Goal: Find specific page/section: Find specific page/section

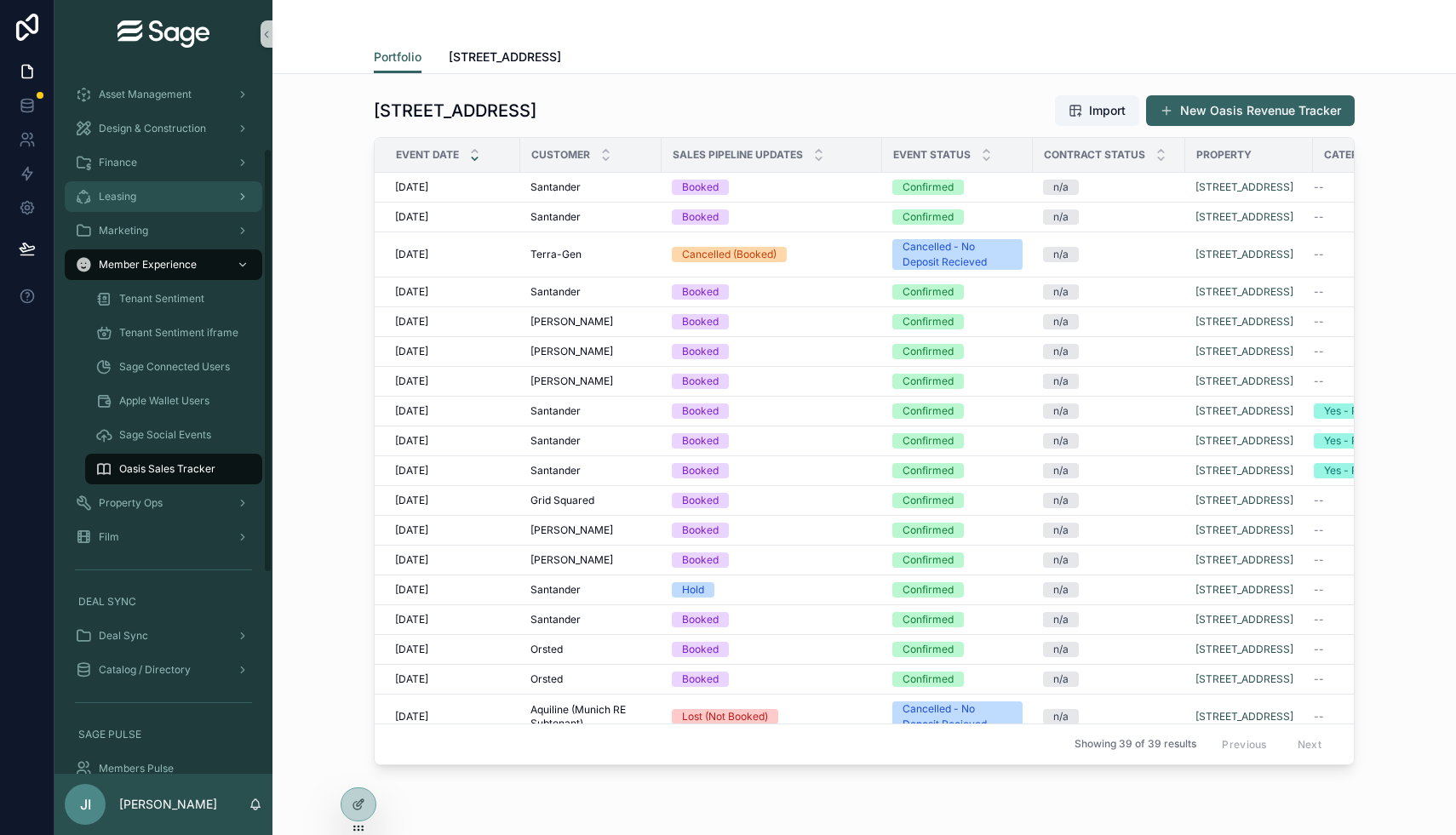
scroll to position [110, 0]
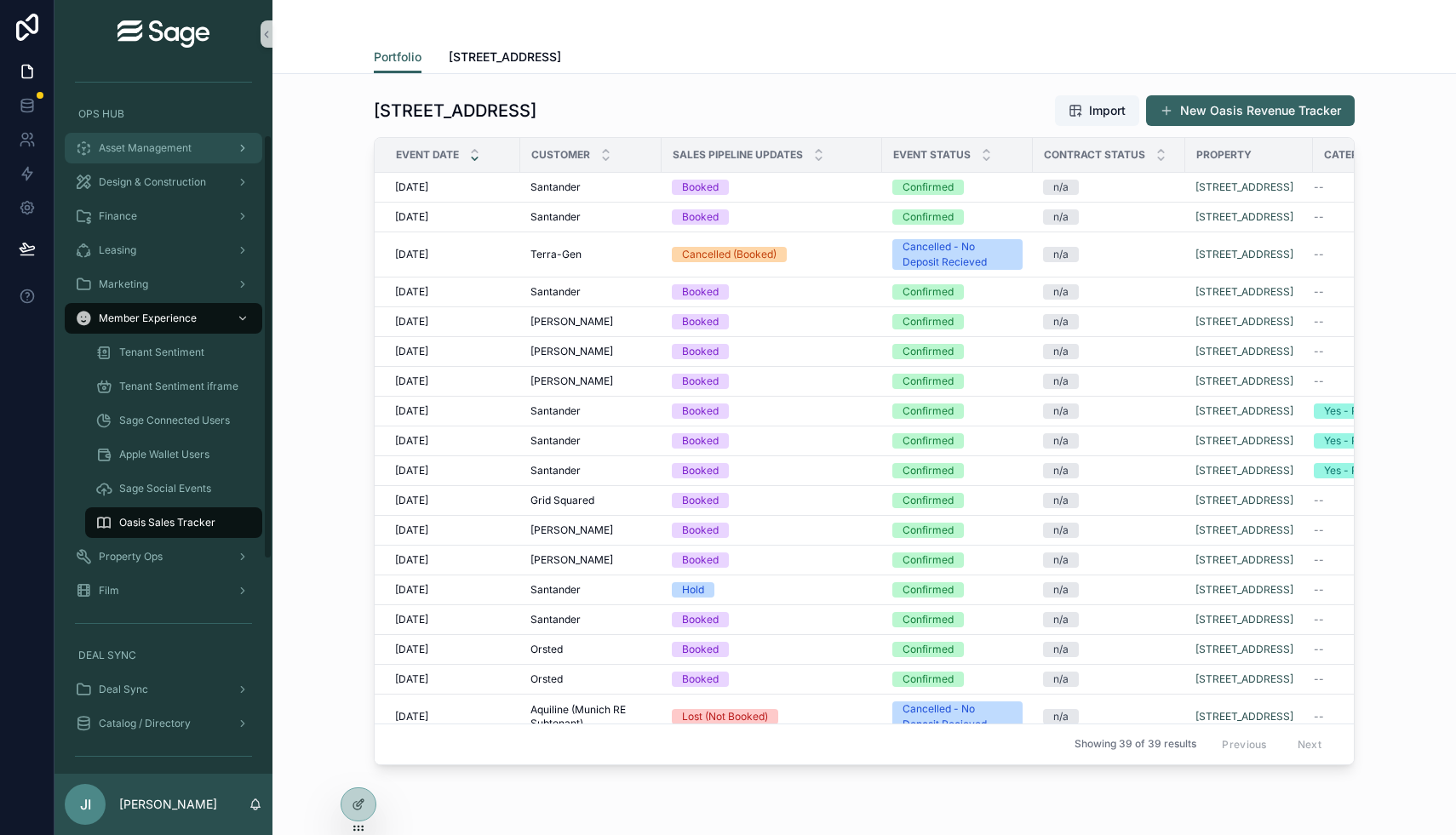
click at [188, 142] on span "Asset Management" at bounding box center [145, 147] width 93 height 13
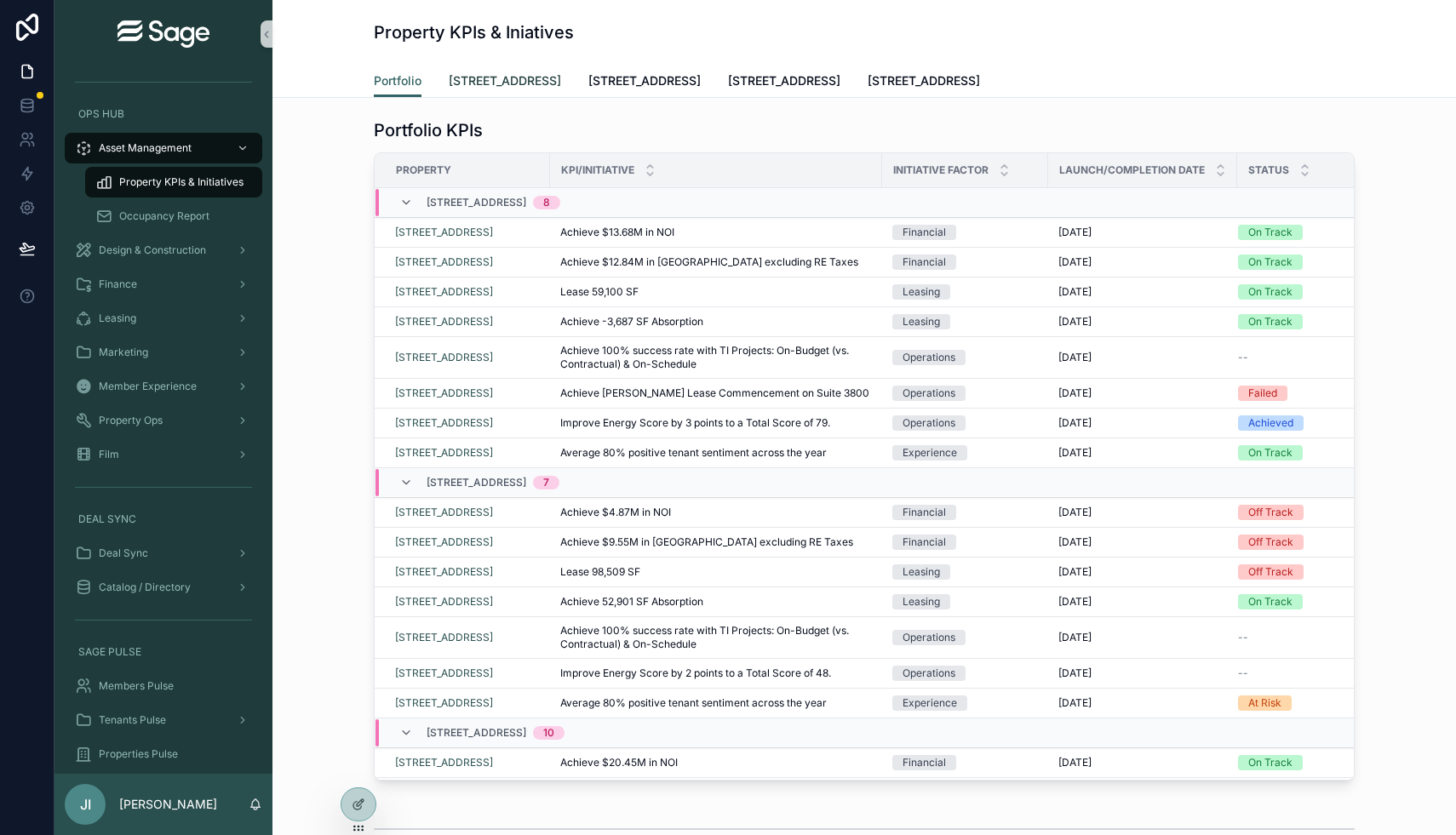
click at [498, 84] on span "[STREET_ADDRESS]" at bounding box center [505, 81] width 112 height 17
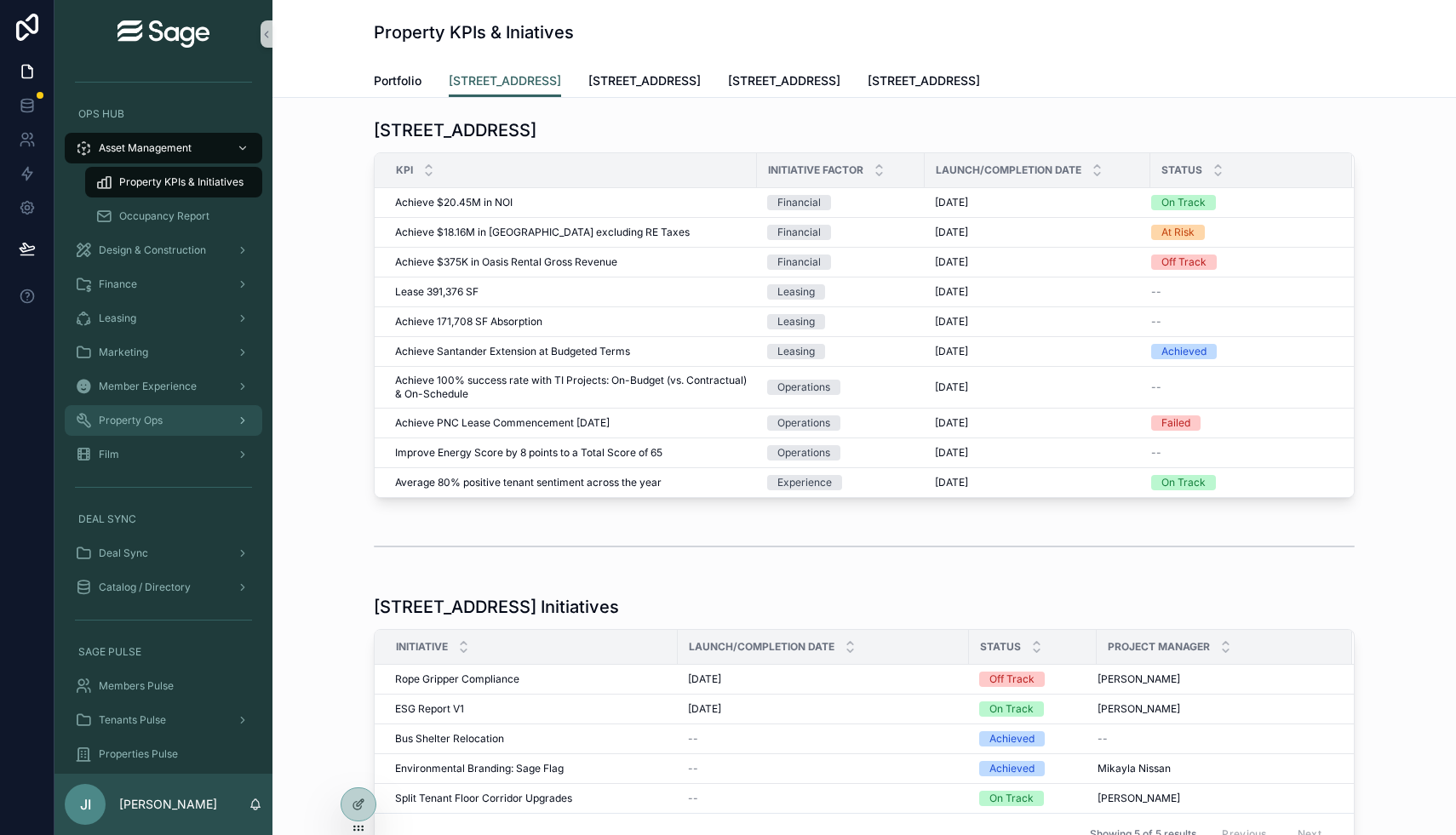
click at [175, 418] on div "Property Ops" at bounding box center [163, 420] width 177 height 27
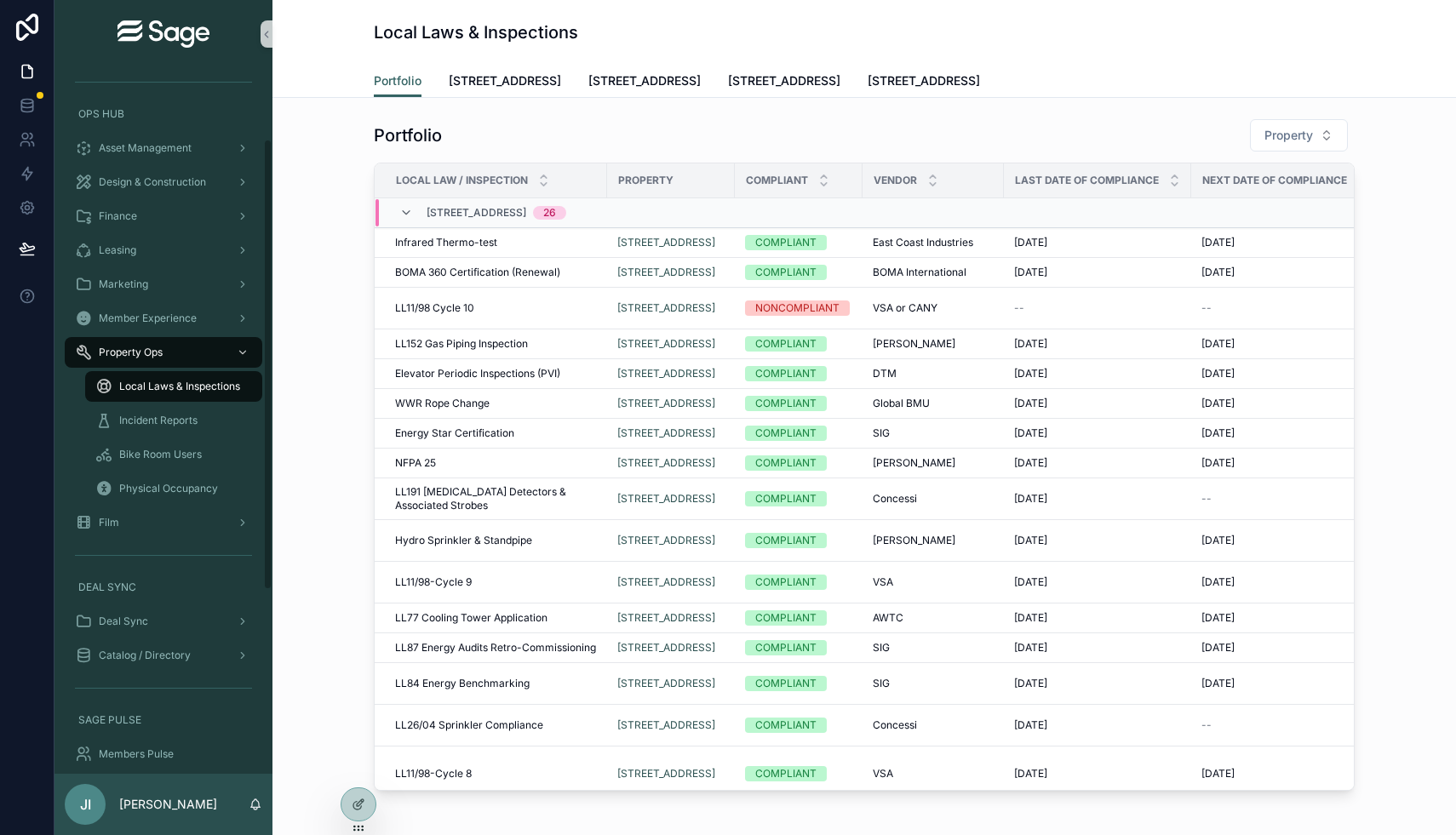
click at [199, 385] on span "Local Laws & Inspections" at bounding box center [180, 386] width 121 height 13
click at [539, 86] on span "[STREET_ADDRESS]" at bounding box center [505, 81] width 112 height 17
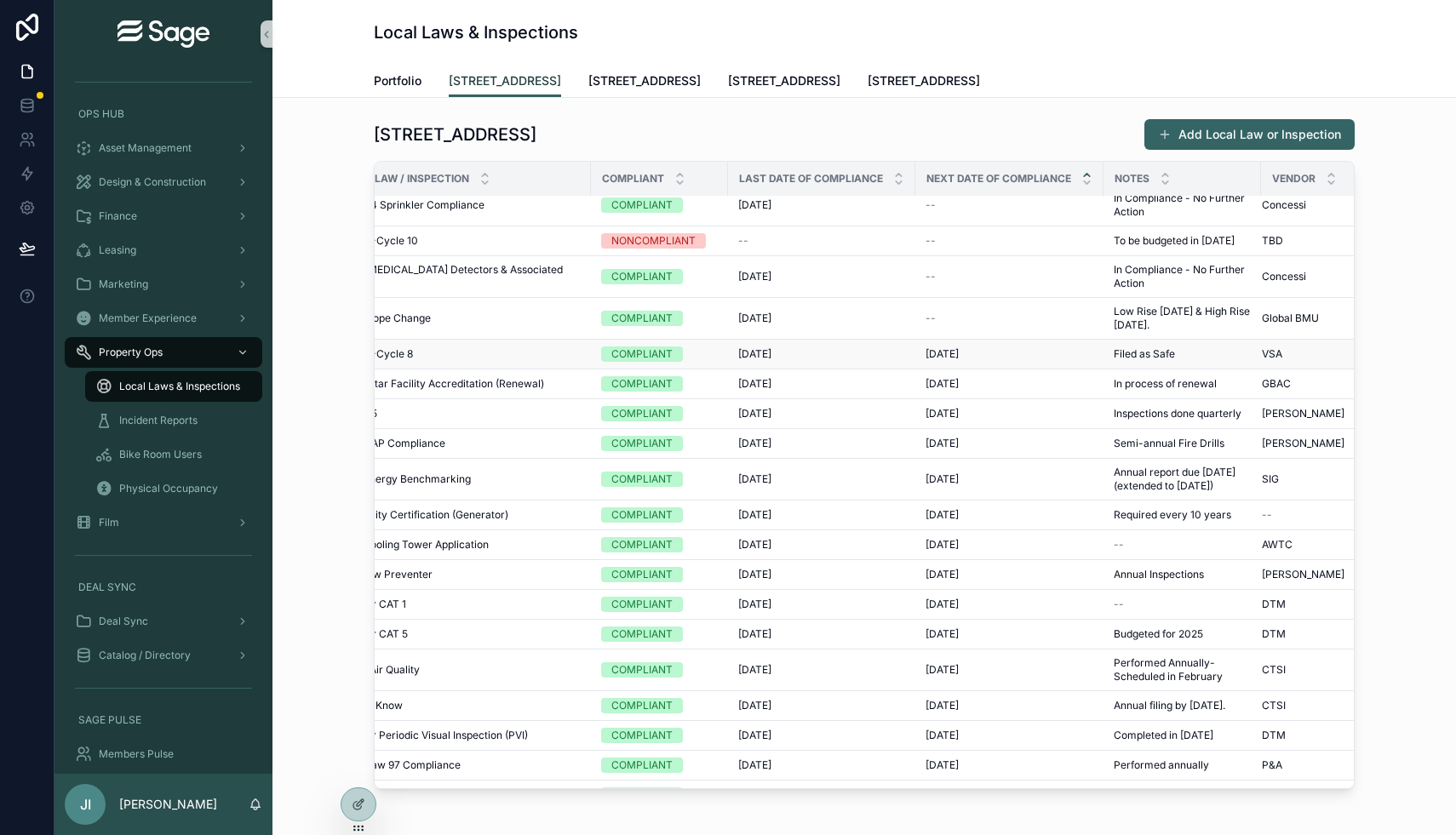
scroll to position [12, 0]
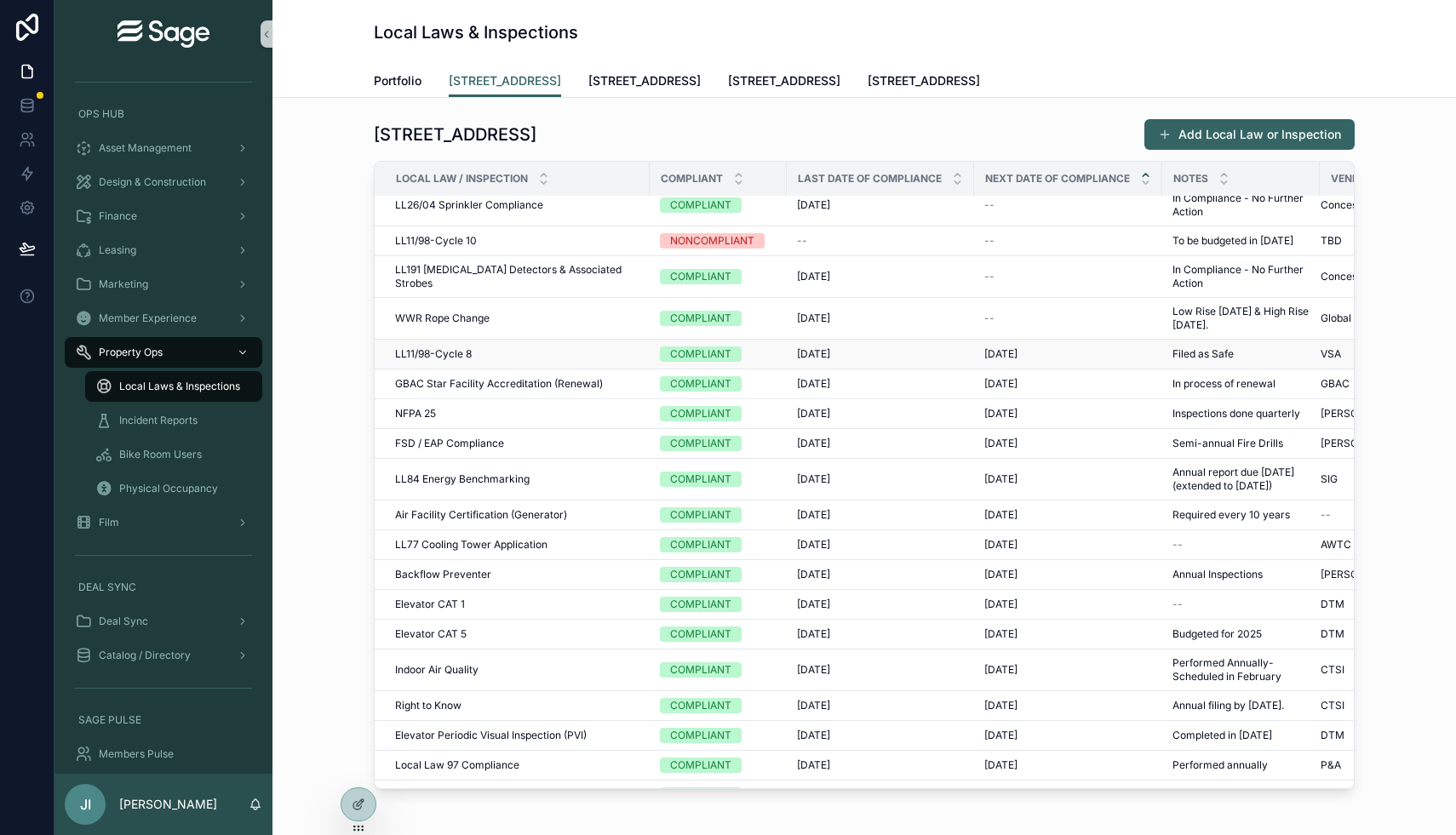
click at [457, 356] on span "LL11/98-Cycle 8" at bounding box center [433, 354] width 76 height 13
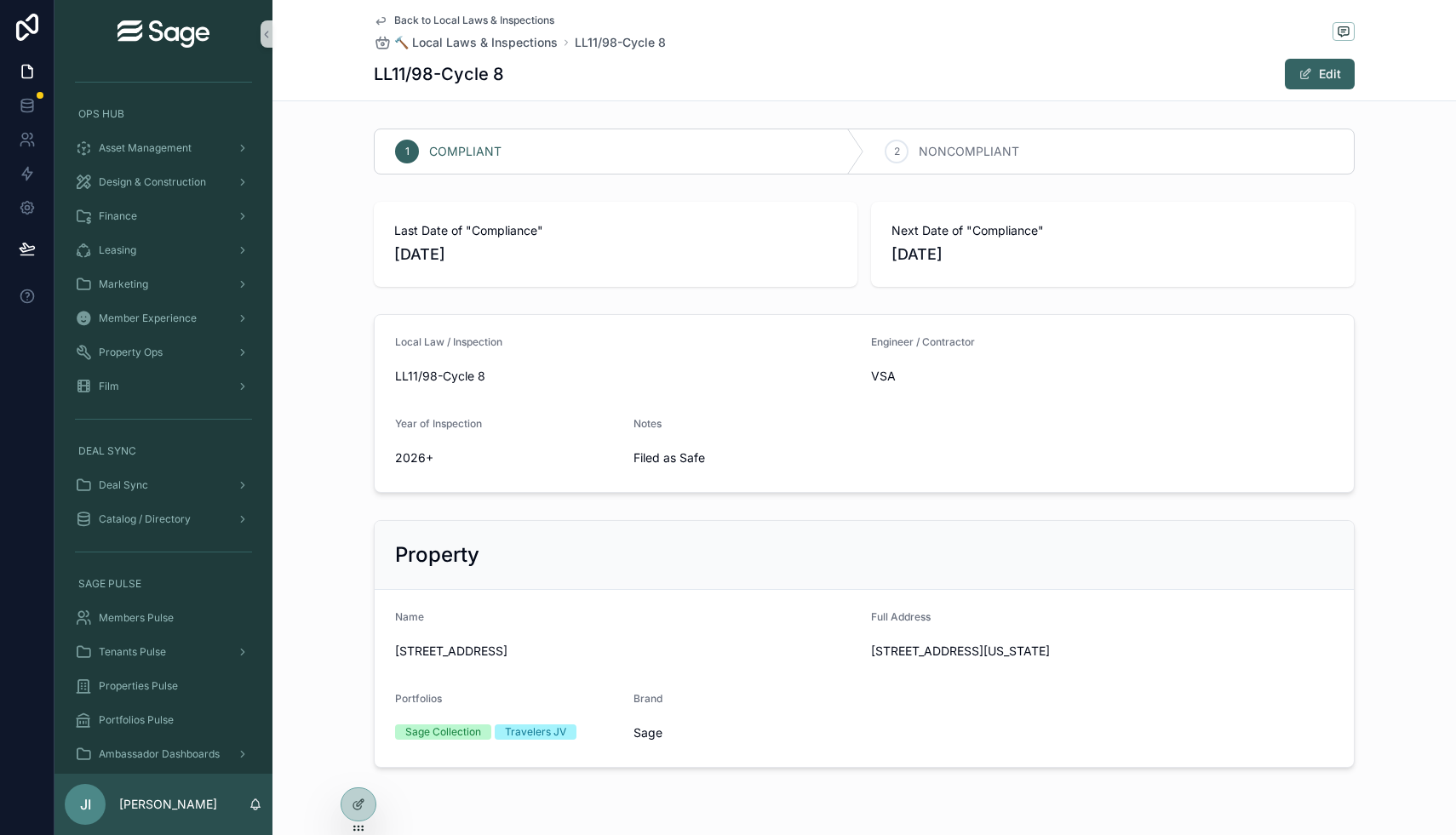
click at [499, 19] on span "Back to Local Laws & Inspections" at bounding box center [474, 20] width 160 height 13
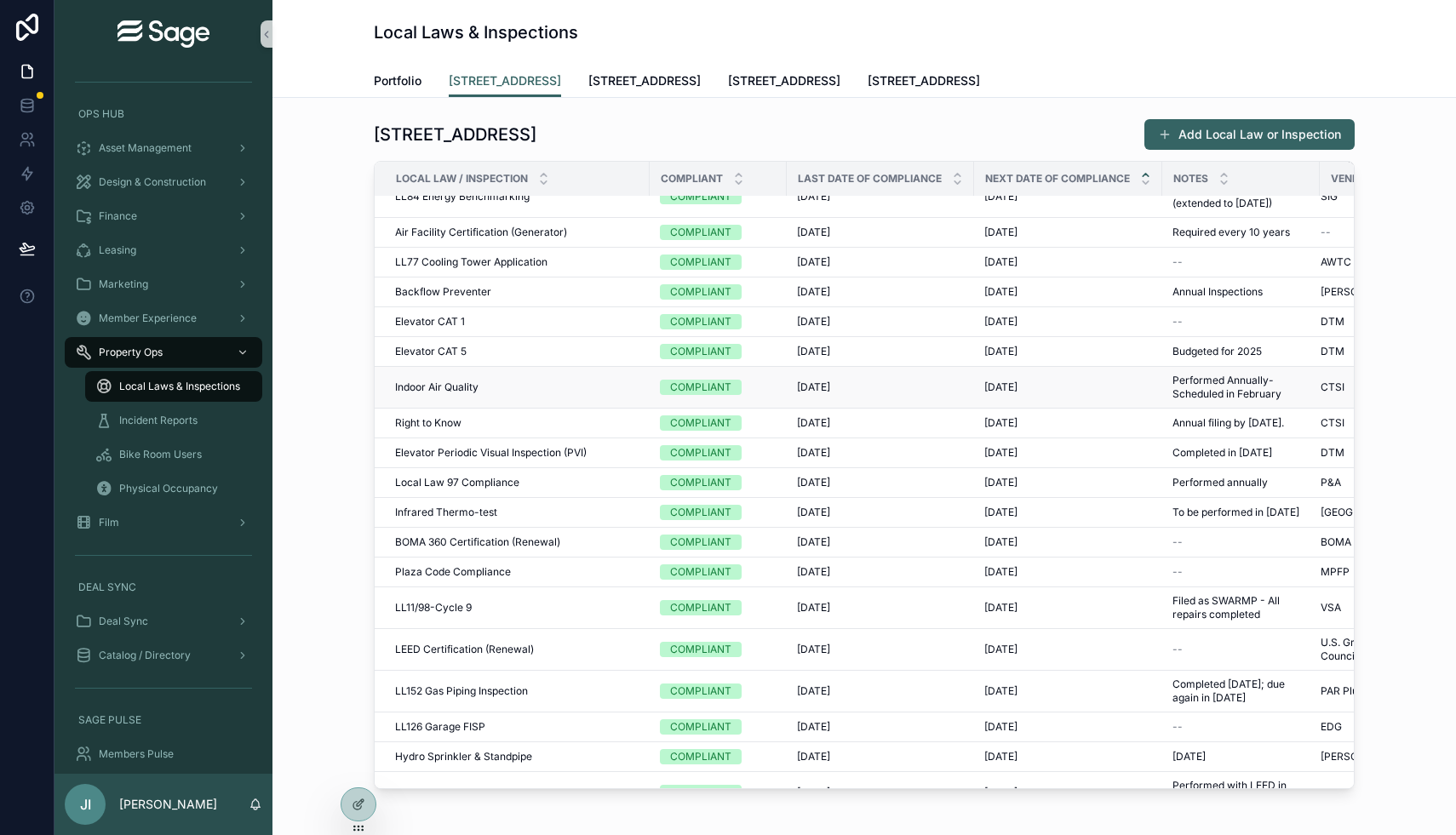
scroll to position [303, 0]
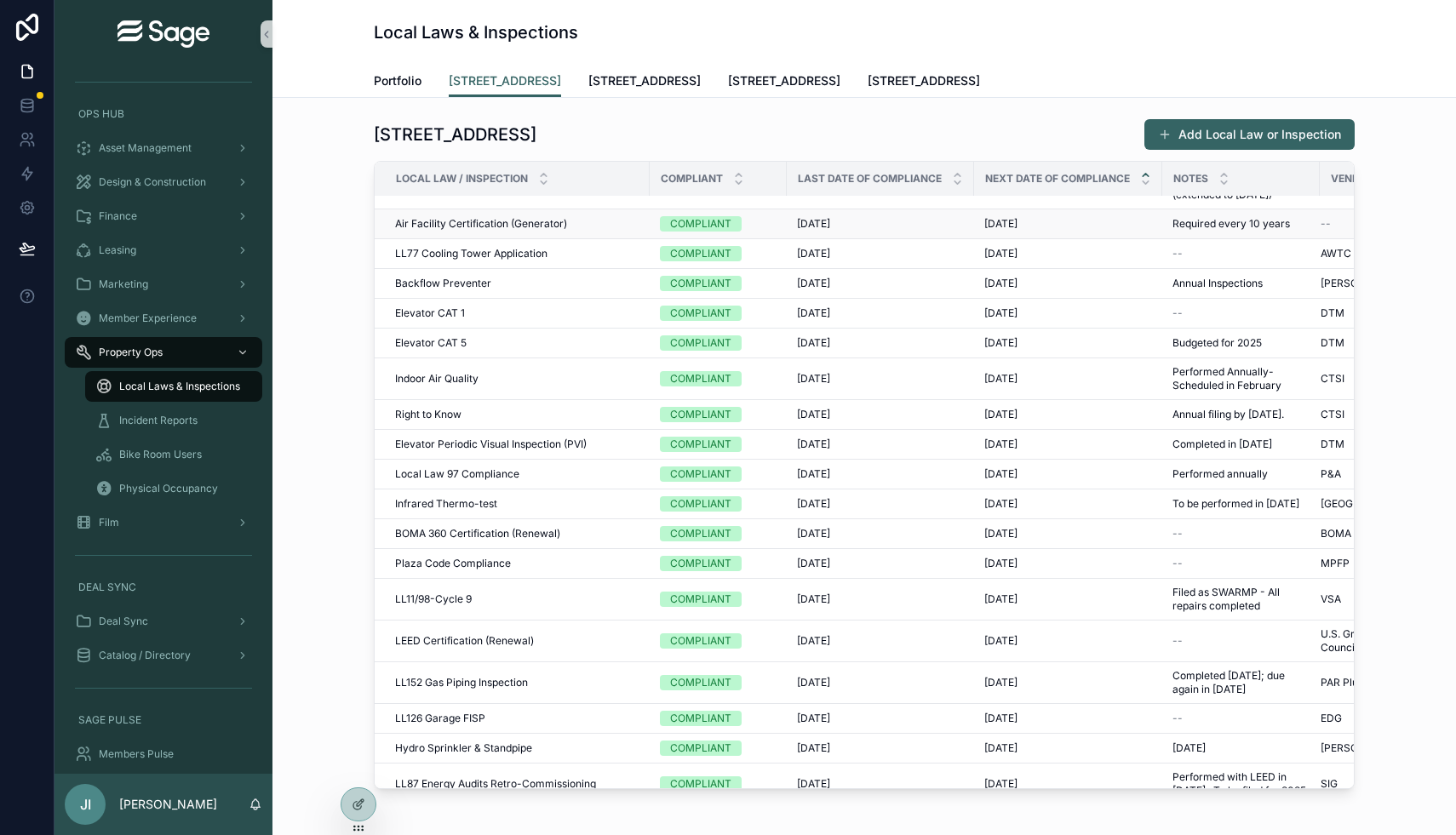
click at [910, 225] on div "[DATE] [DATE]" at bounding box center [880, 224] width 167 height 13
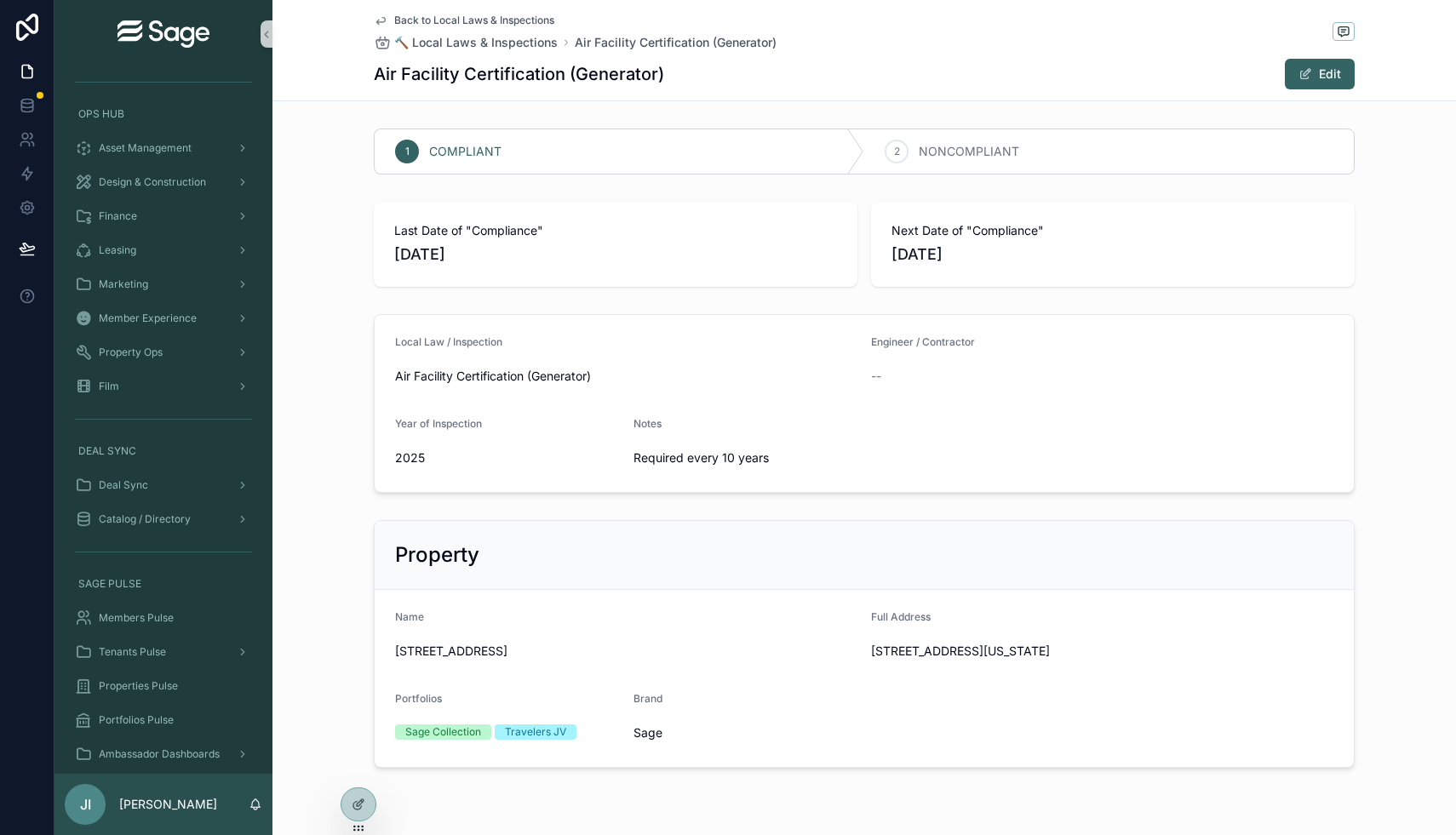
click at [473, 17] on span "Back to Local Laws & Inspections" at bounding box center [474, 20] width 160 height 13
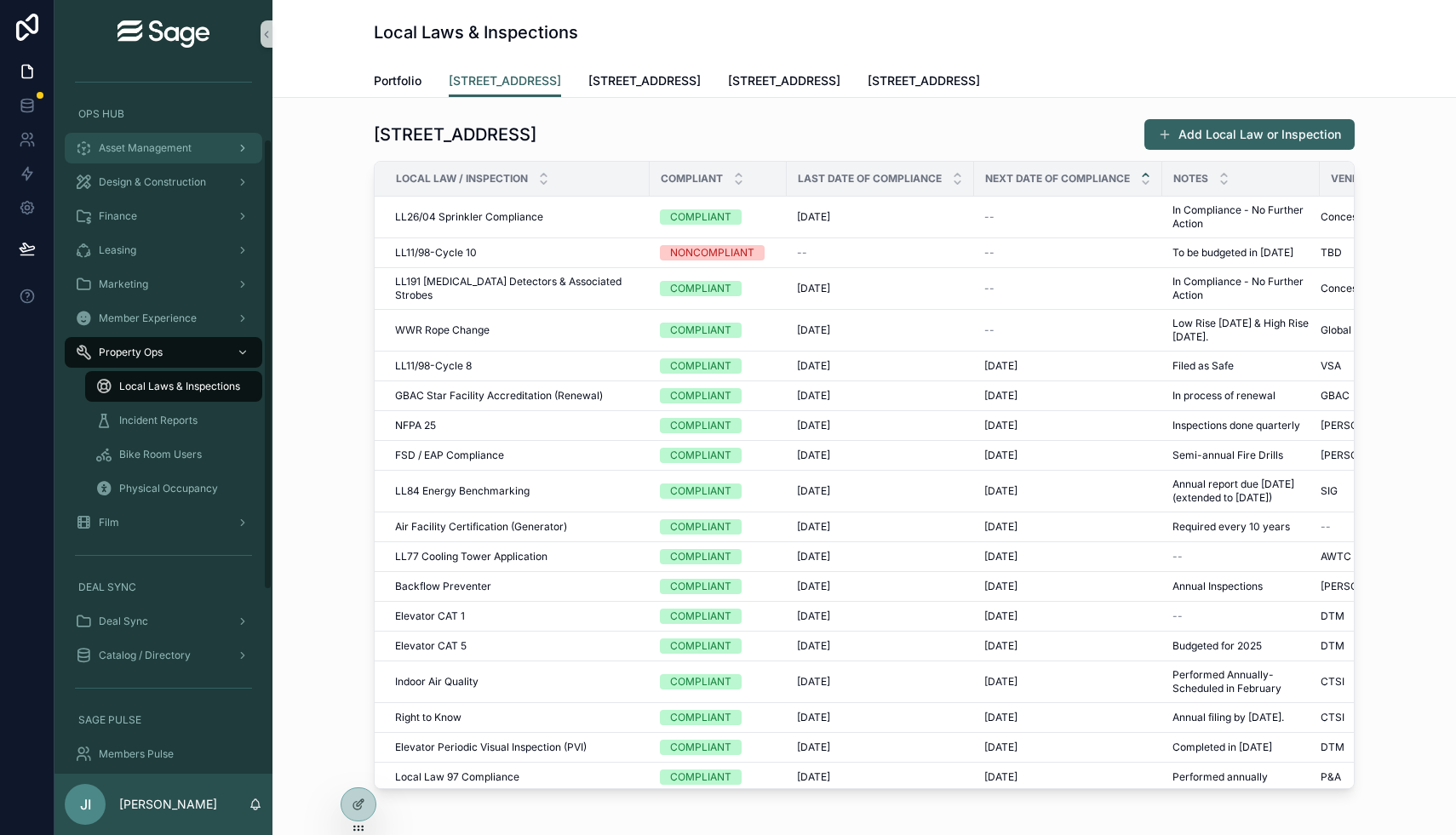
click at [181, 142] on span "Asset Management" at bounding box center [145, 147] width 93 height 13
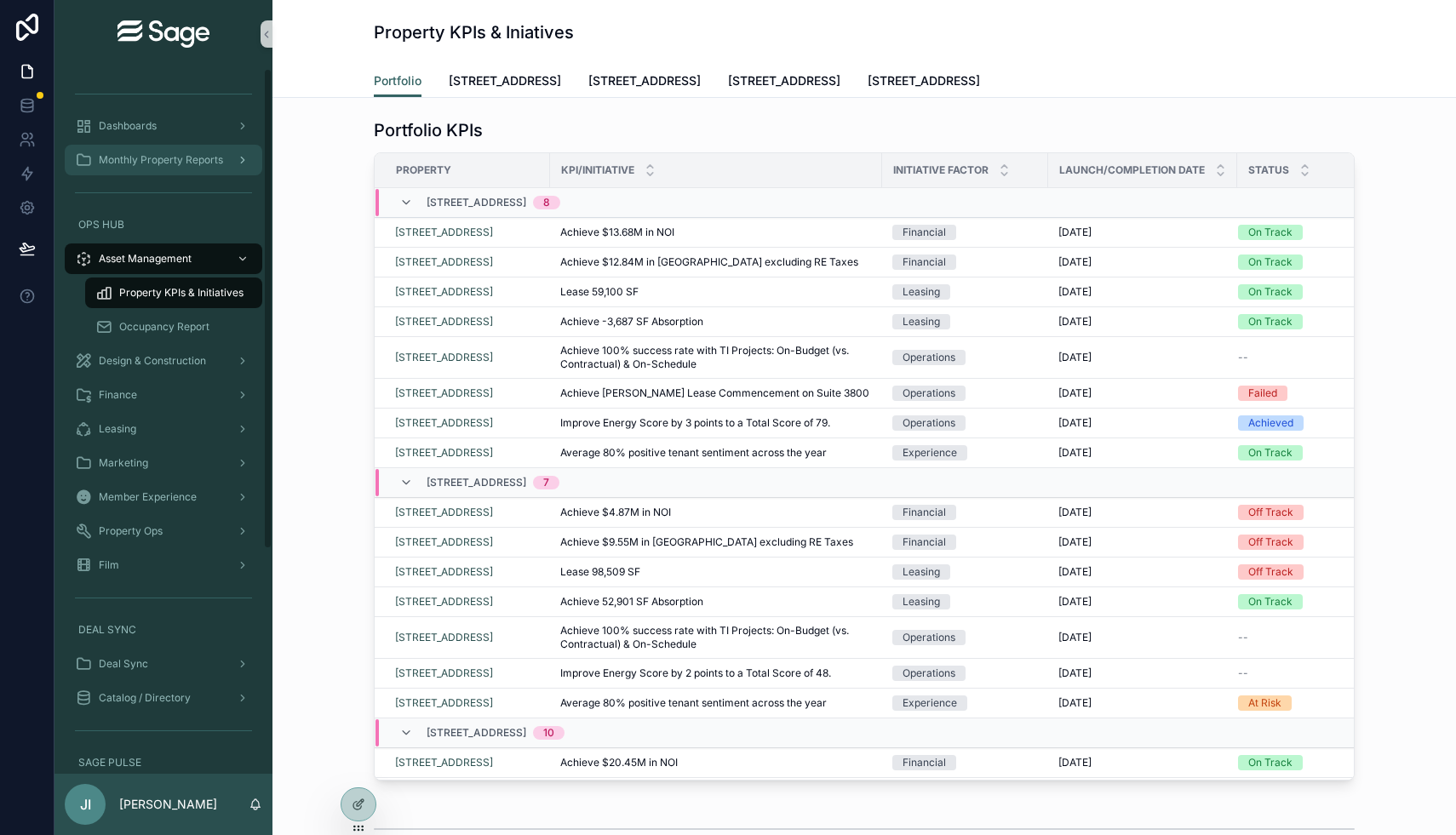
click at [198, 160] on span "Monthly Property Reports" at bounding box center [161, 160] width 124 height 13
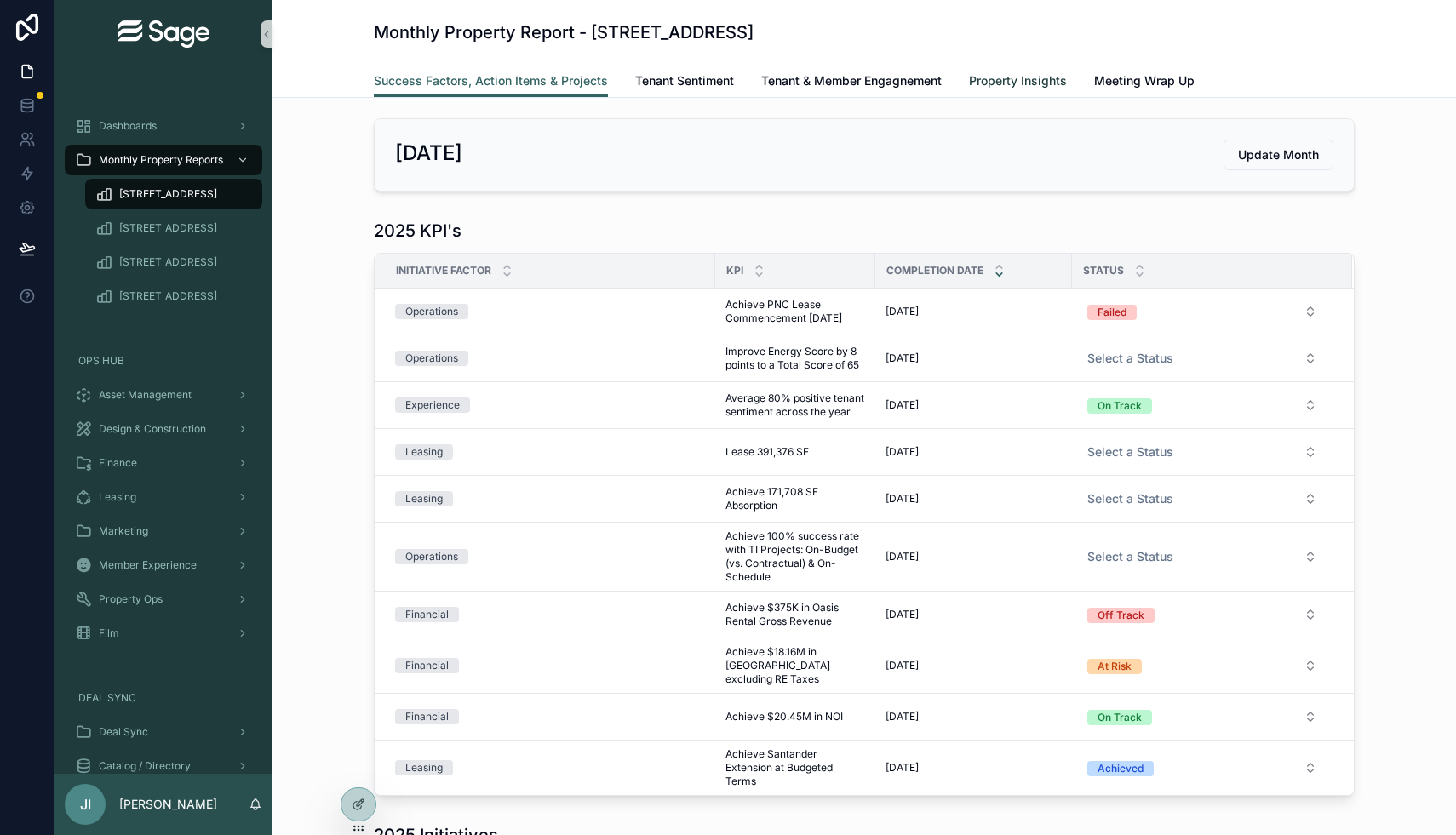
click at [1007, 88] on span "Property Insights" at bounding box center [1018, 81] width 98 height 17
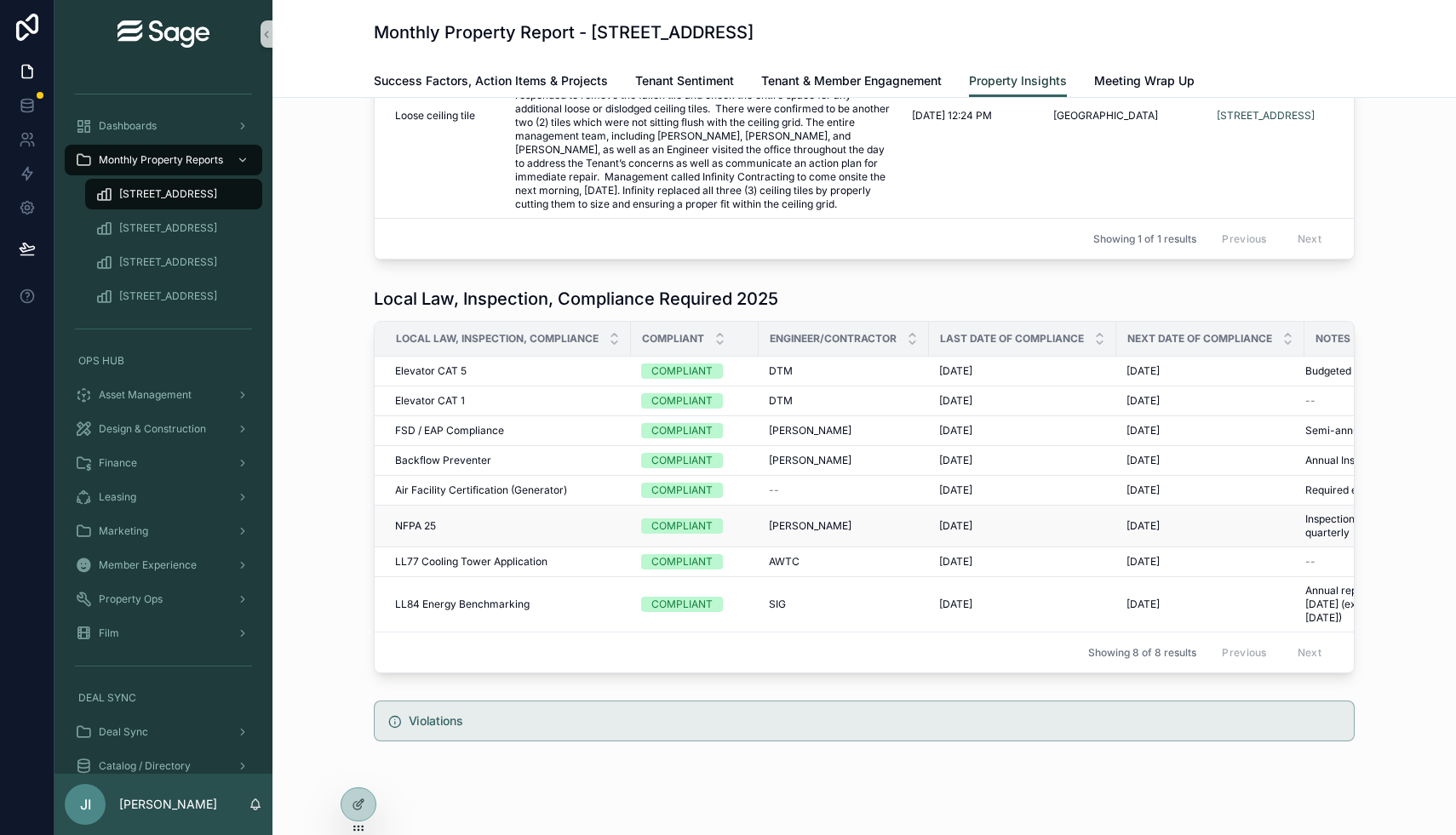
scroll to position [282, 0]
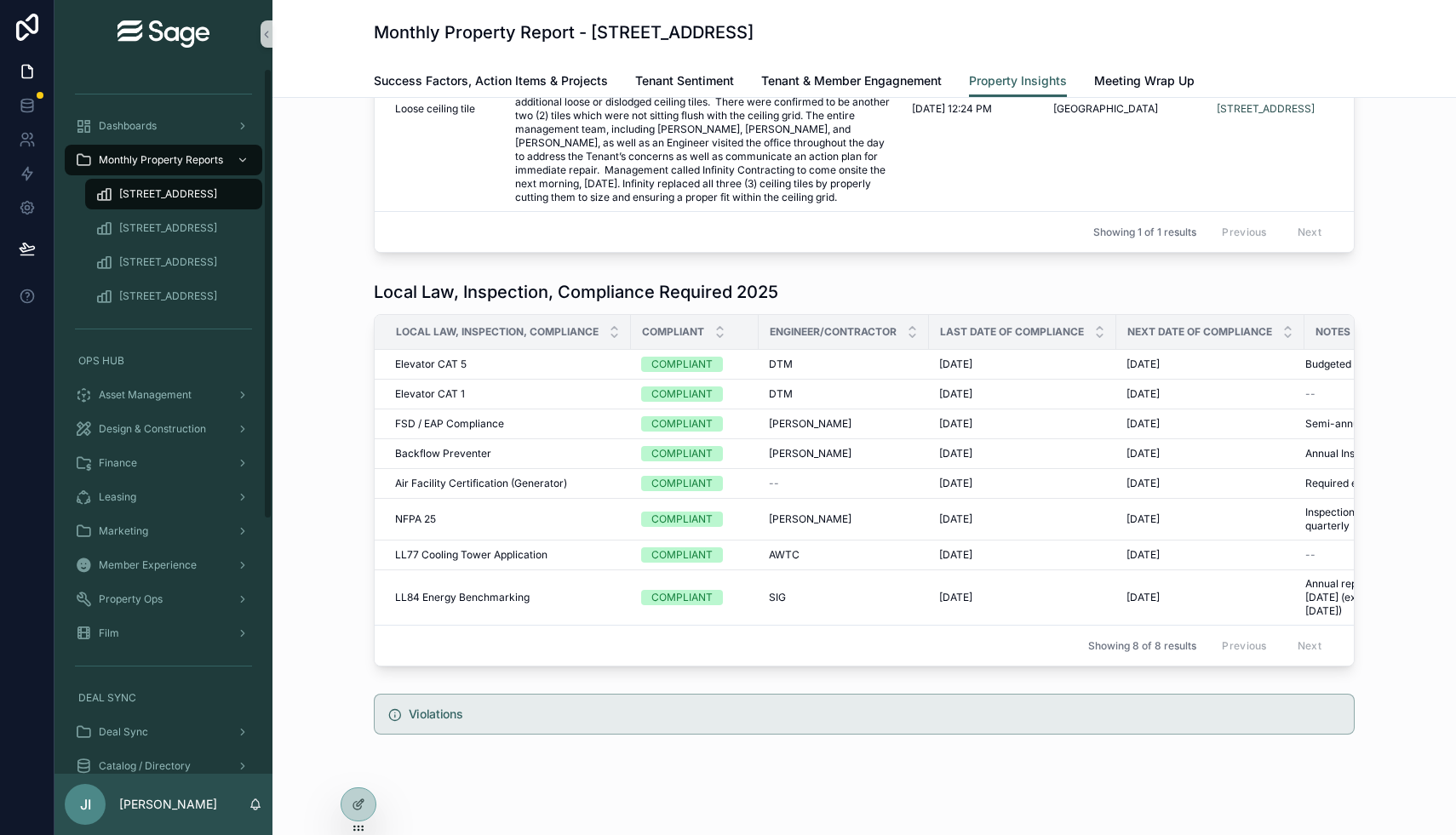
click at [203, 208] on link "[STREET_ADDRESS]" at bounding box center [173, 194] width 177 height 31
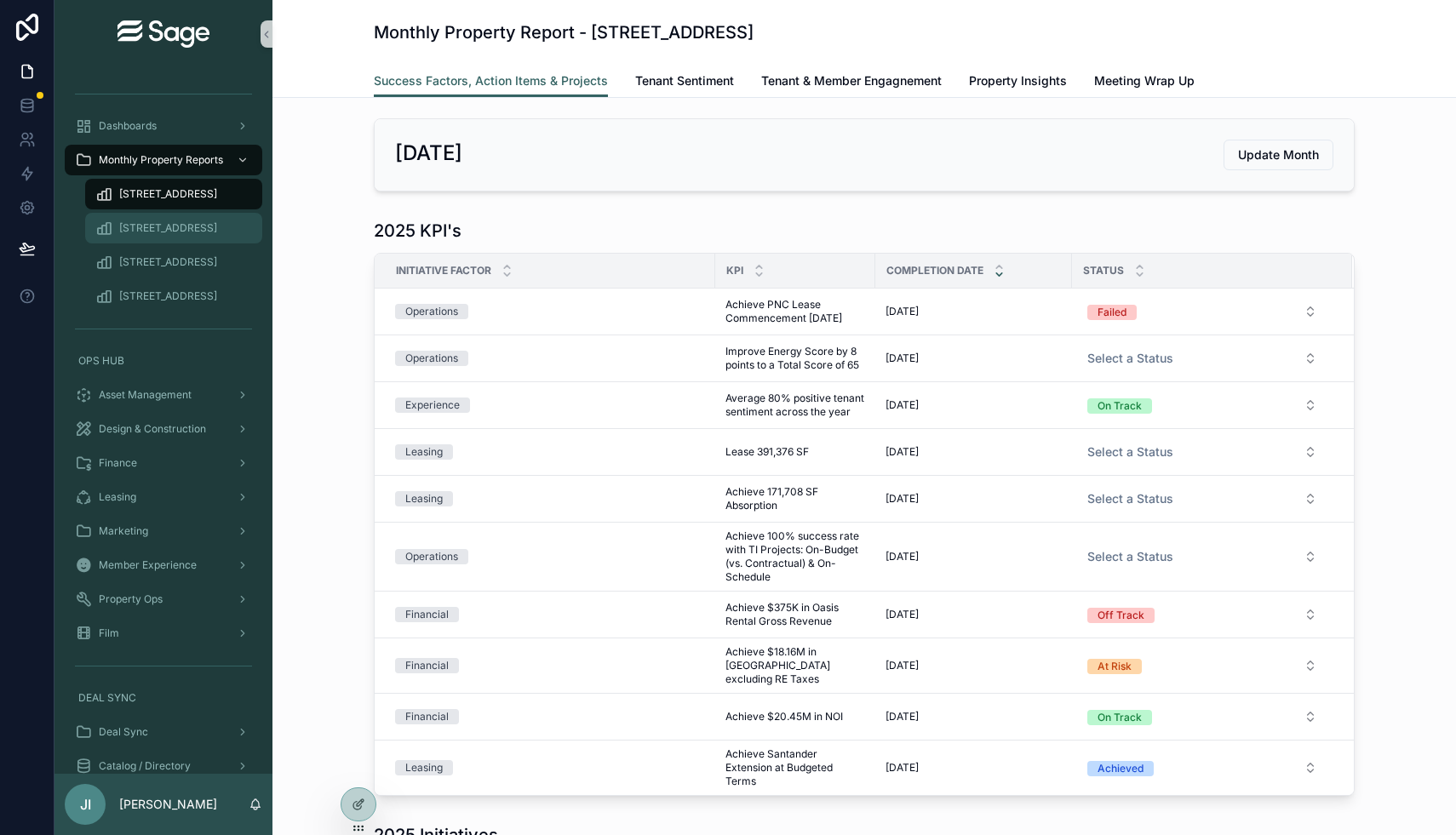
click at [195, 221] on span "[STREET_ADDRESS]" at bounding box center [168, 227] width 98 height 13
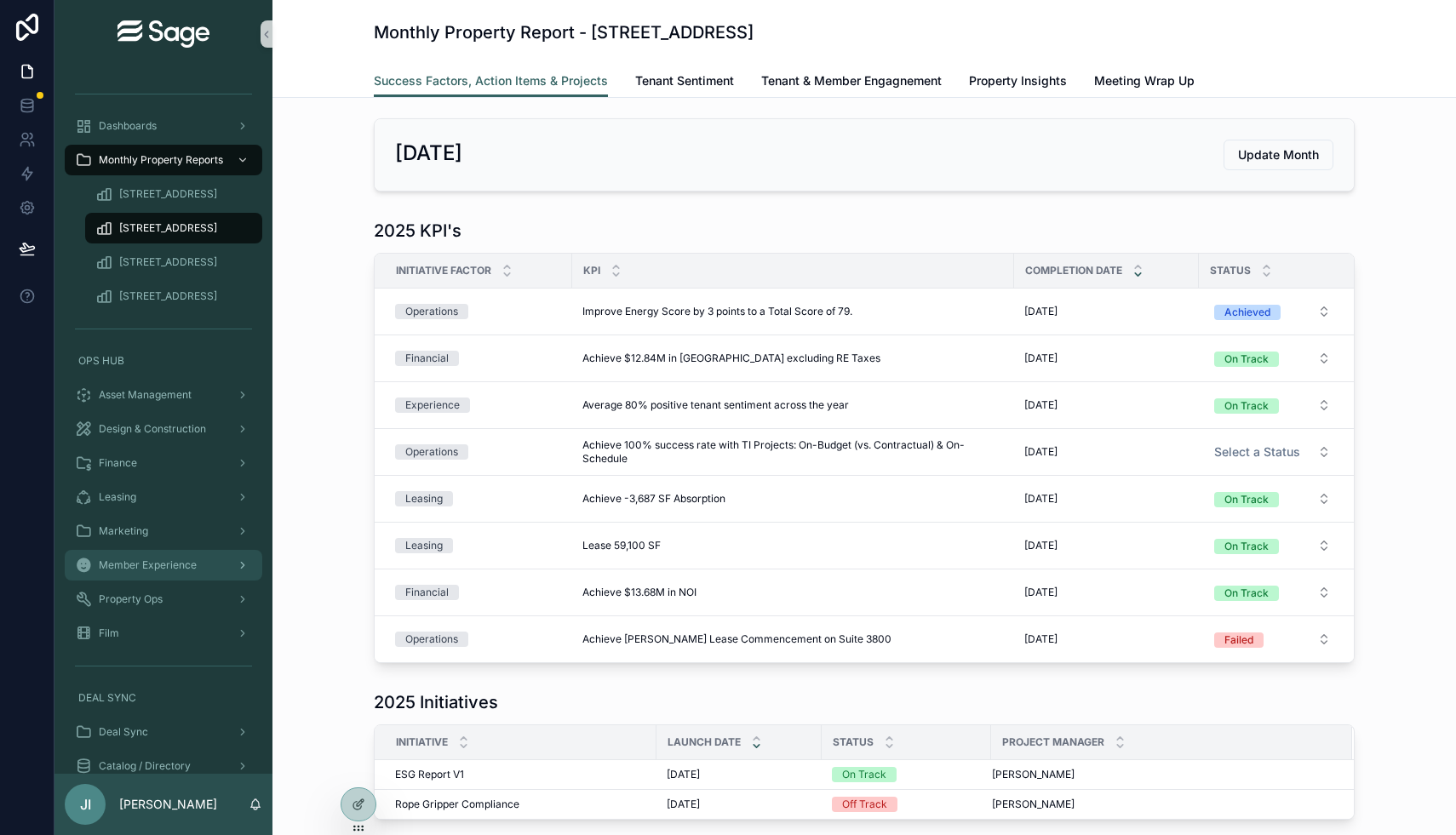
click at [163, 575] on div "Member Experience" at bounding box center [163, 565] width 177 height 27
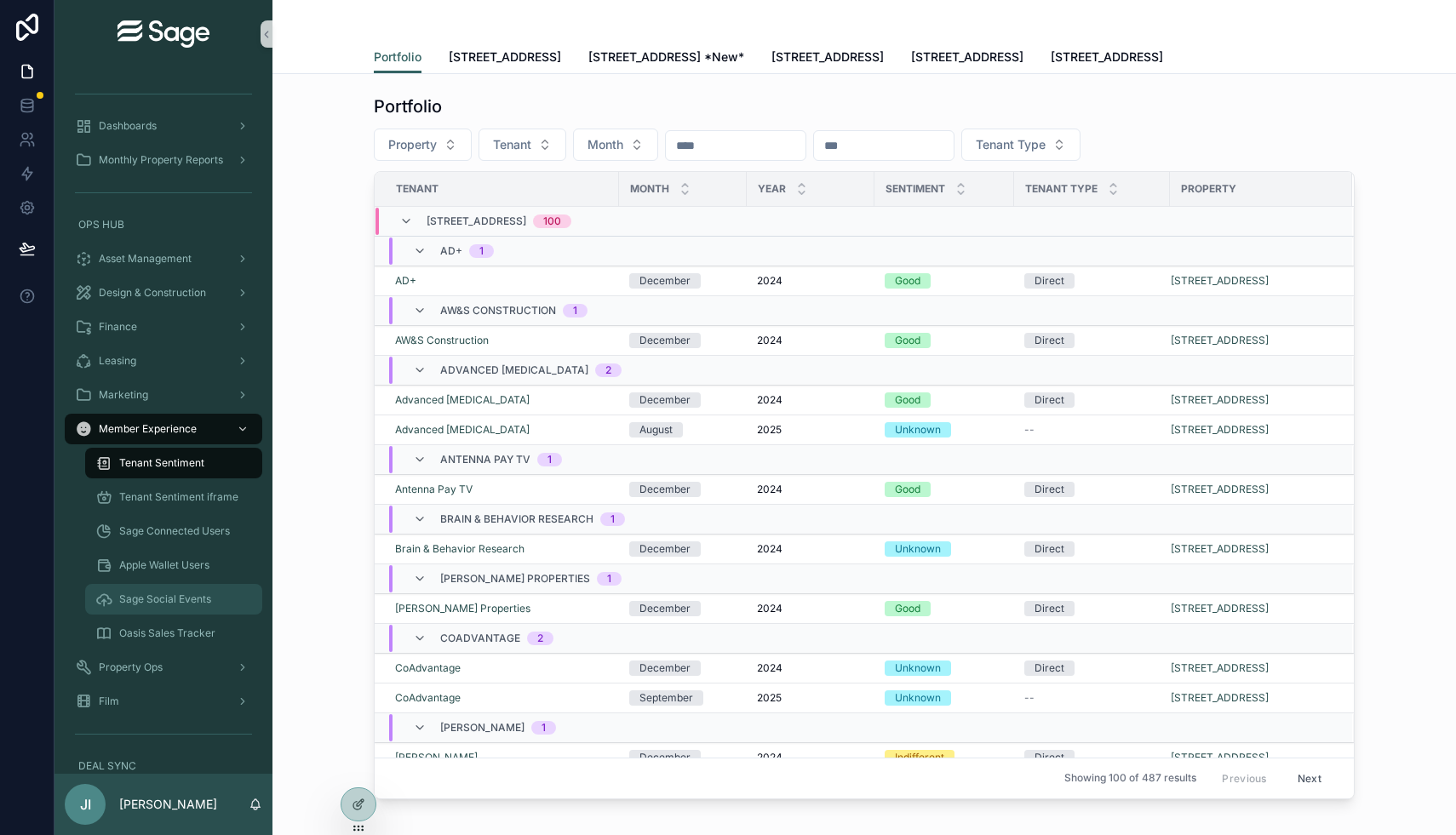
click at [166, 587] on div "Sage Social Events" at bounding box center [173, 599] width 156 height 27
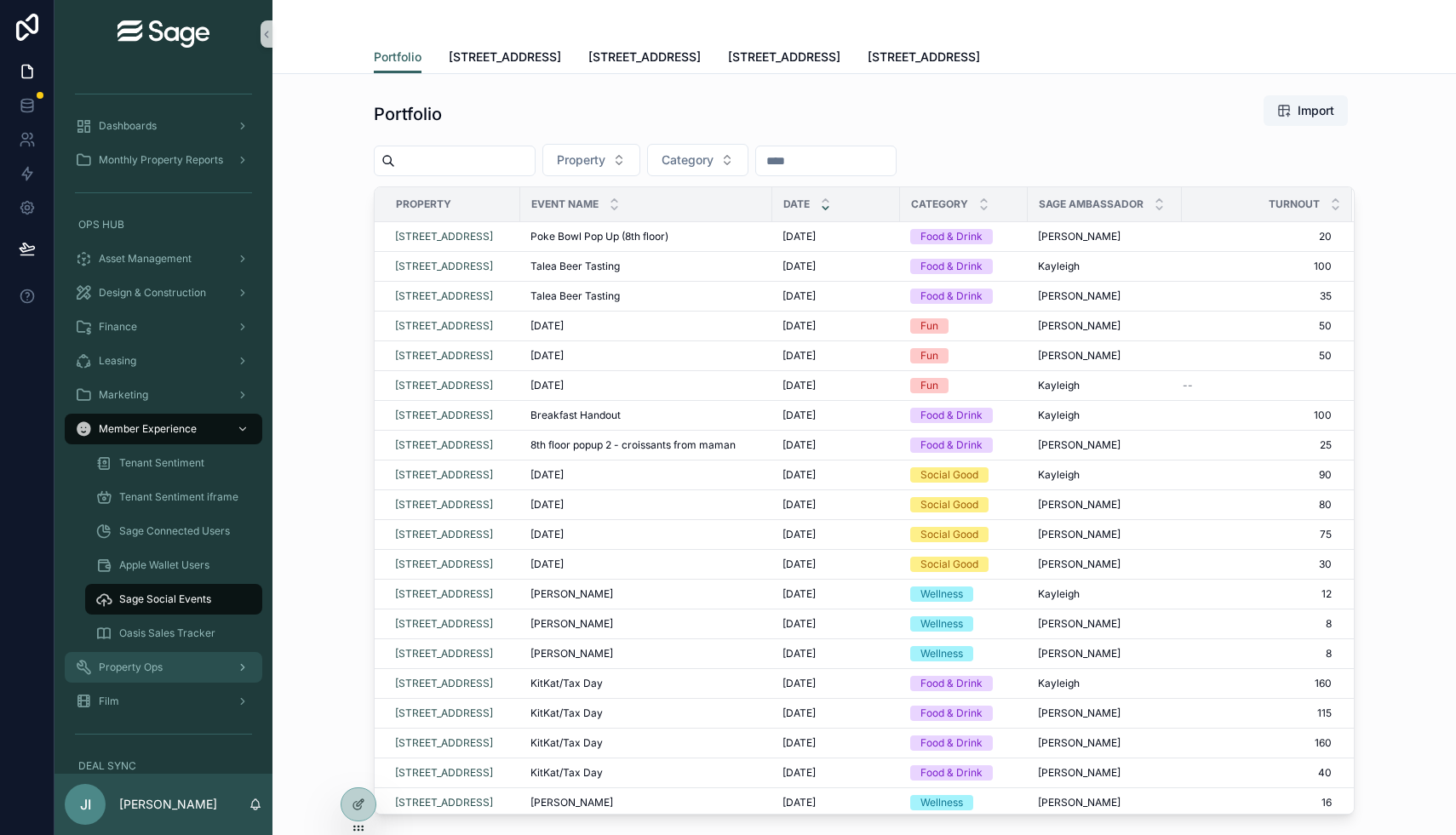
click at [140, 669] on span "Property Ops" at bounding box center [130, 667] width 64 height 13
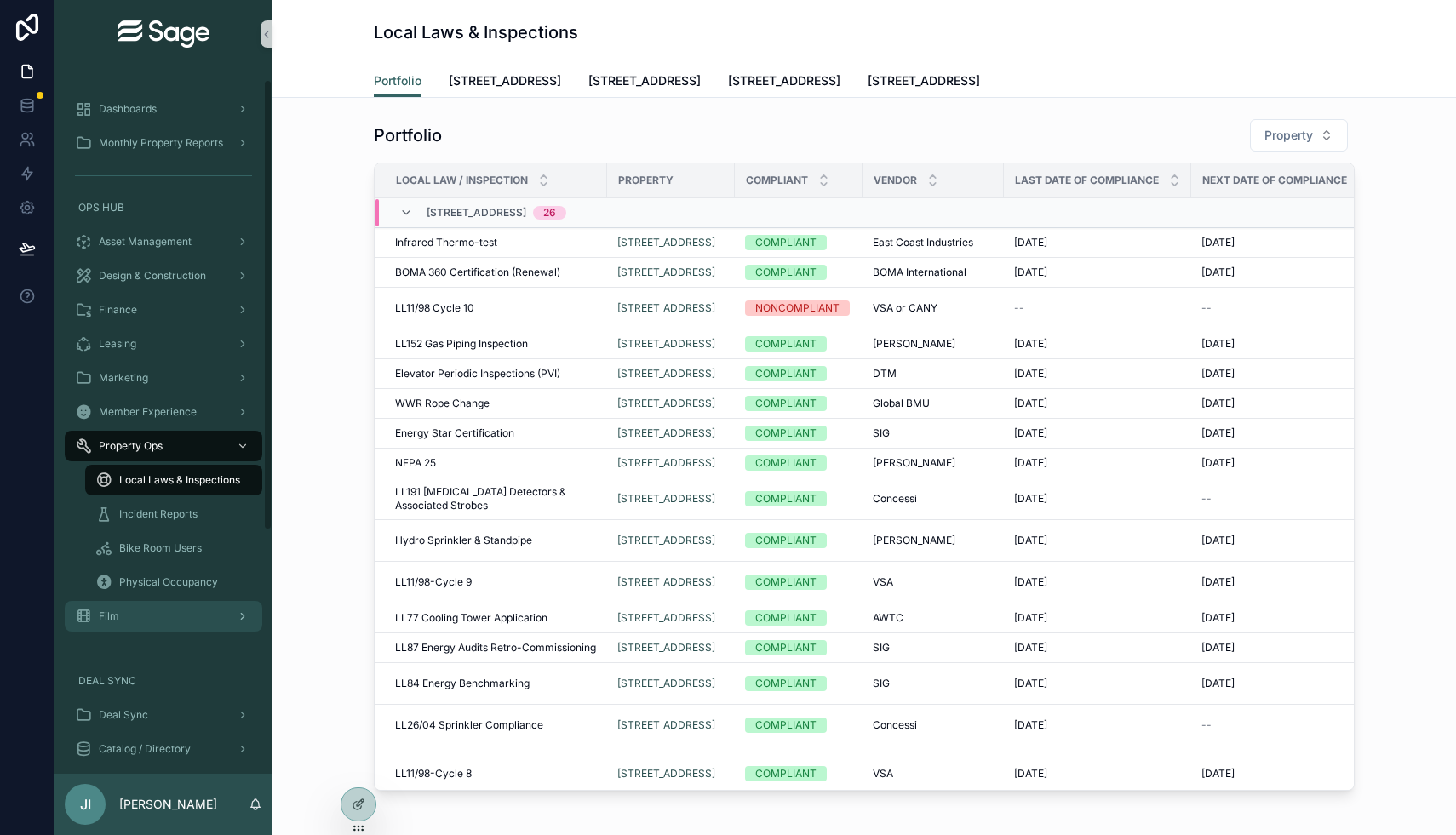
scroll to position [18, 0]
click at [189, 550] on span "Bike Room Users" at bounding box center [161, 547] width 83 height 13
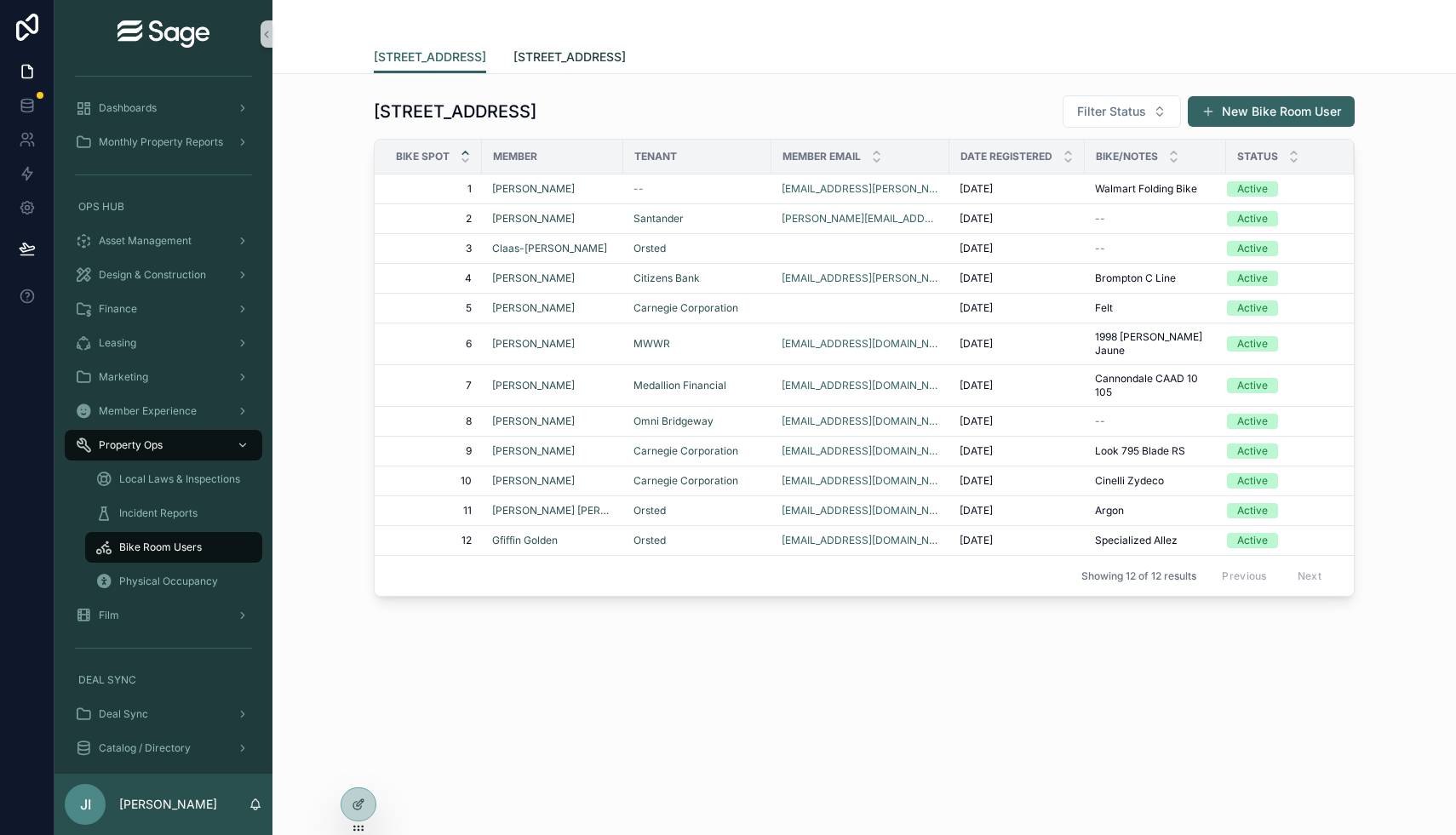
click at [592, 56] on span "[STREET_ADDRESS]" at bounding box center [569, 57] width 112 height 17
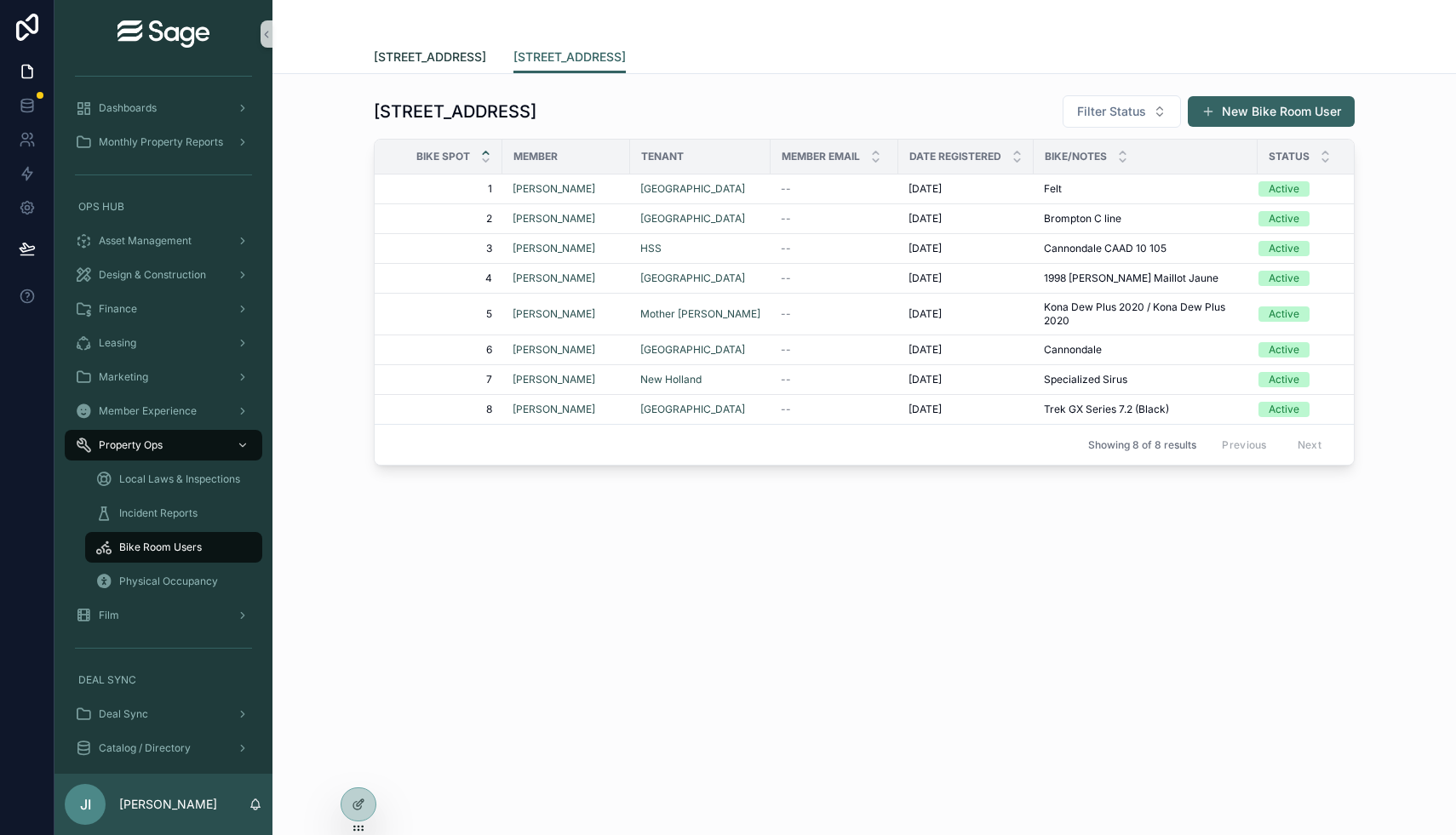
click at [450, 50] on span "[STREET_ADDRESS]" at bounding box center [429, 57] width 112 height 17
